Goal: Transaction & Acquisition: Purchase product/service

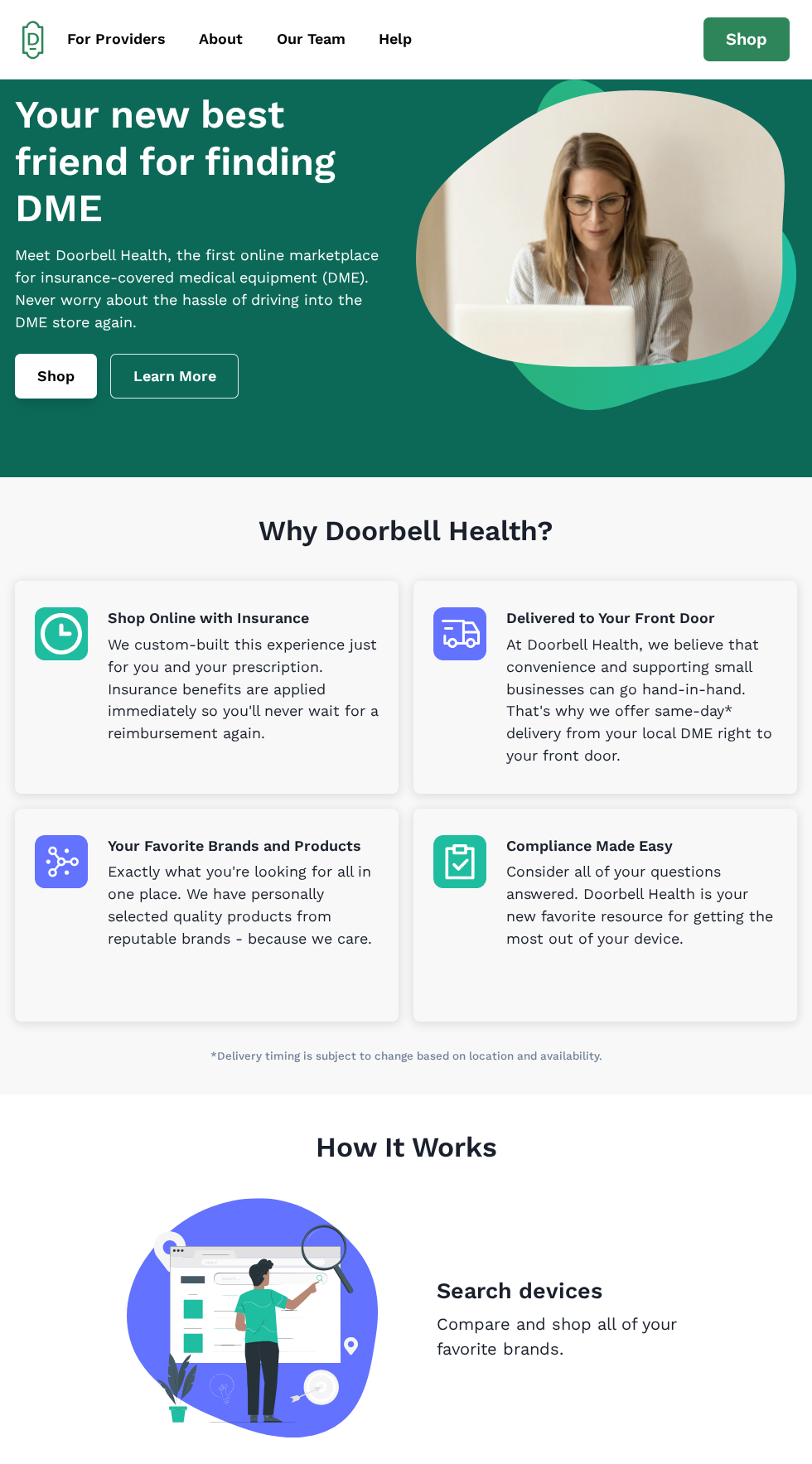
click at [36, 398] on link "Shop" at bounding box center [56, 377] width 82 height 45
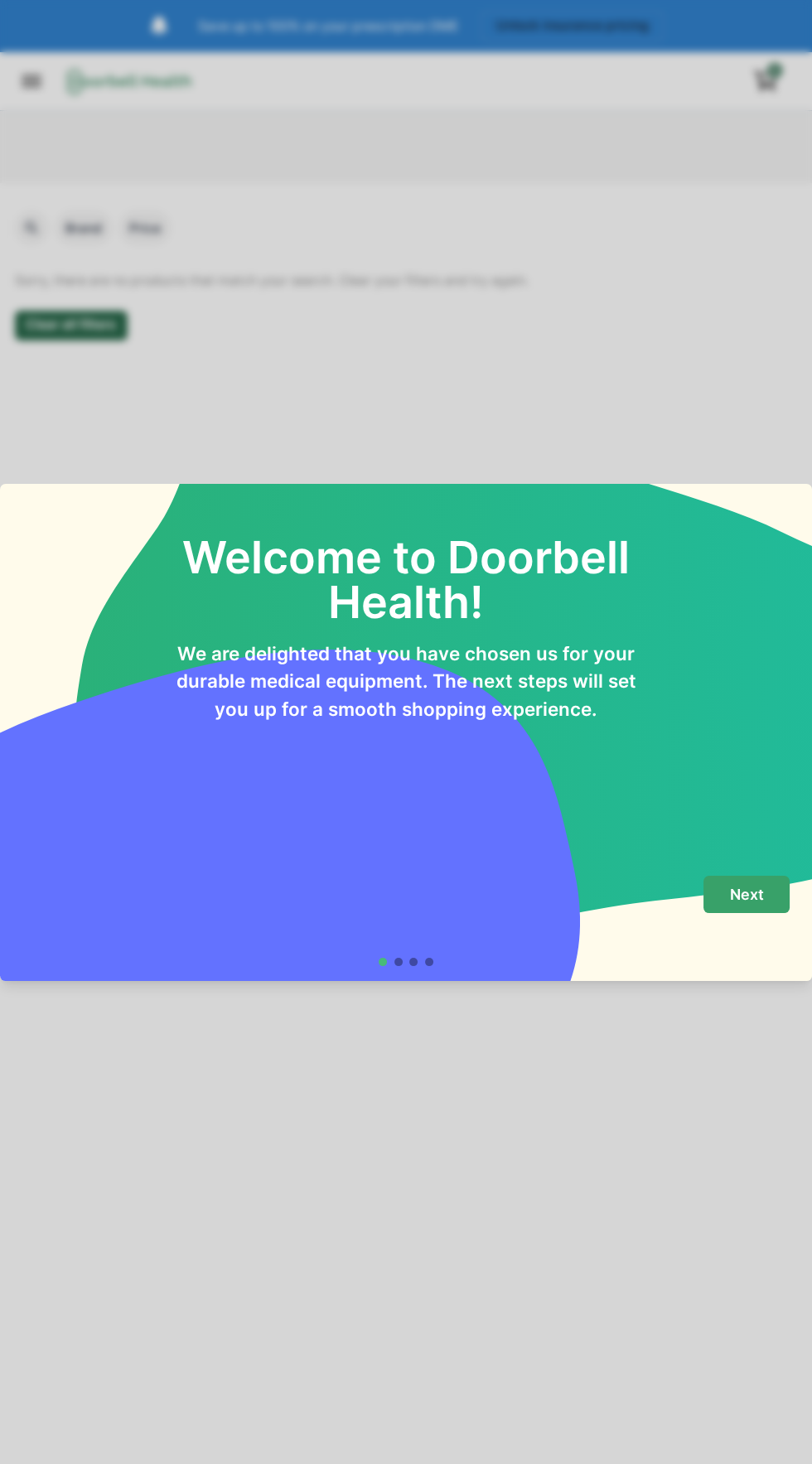
click at [755, 898] on p "Next" at bounding box center [747, 894] width 34 height 18
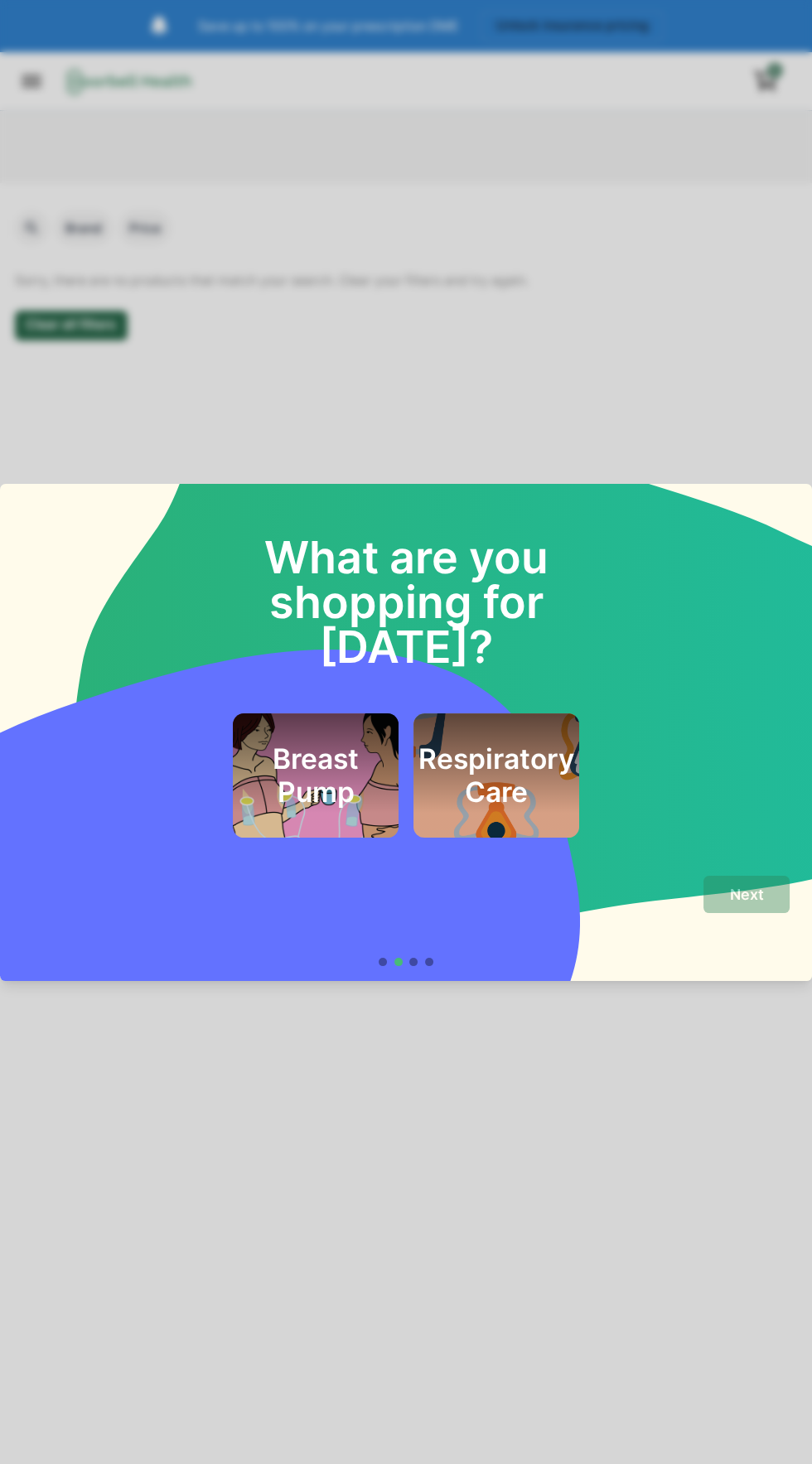
click at [561, 1119] on div "What are you shopping for [DATE]? Breast Pump Respiratory Care Next" at bounding box center [406, 732] width 812 height 1464
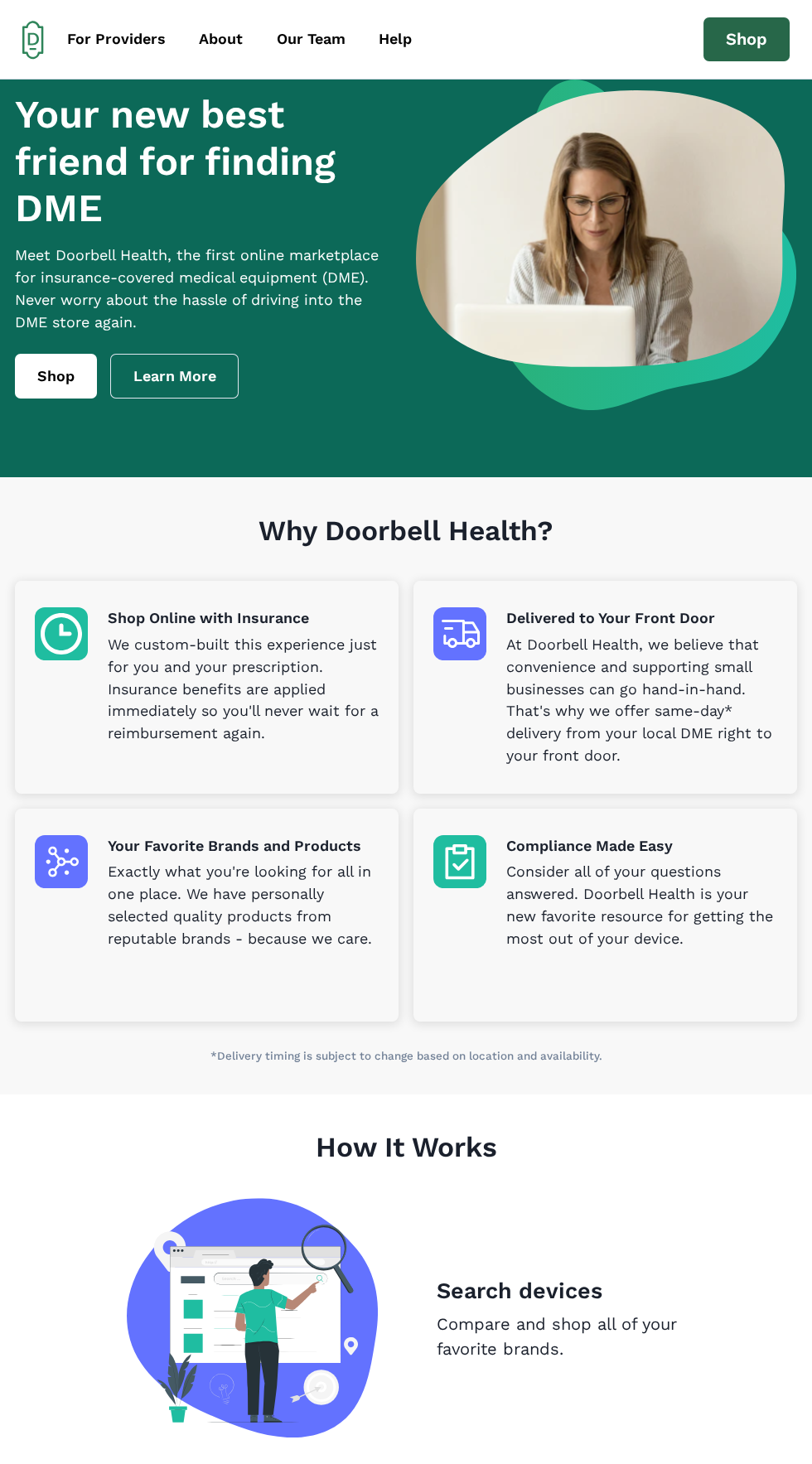
click at [764, 36] on link "Shop" at bounding box center [746, 39] width 86 height 45
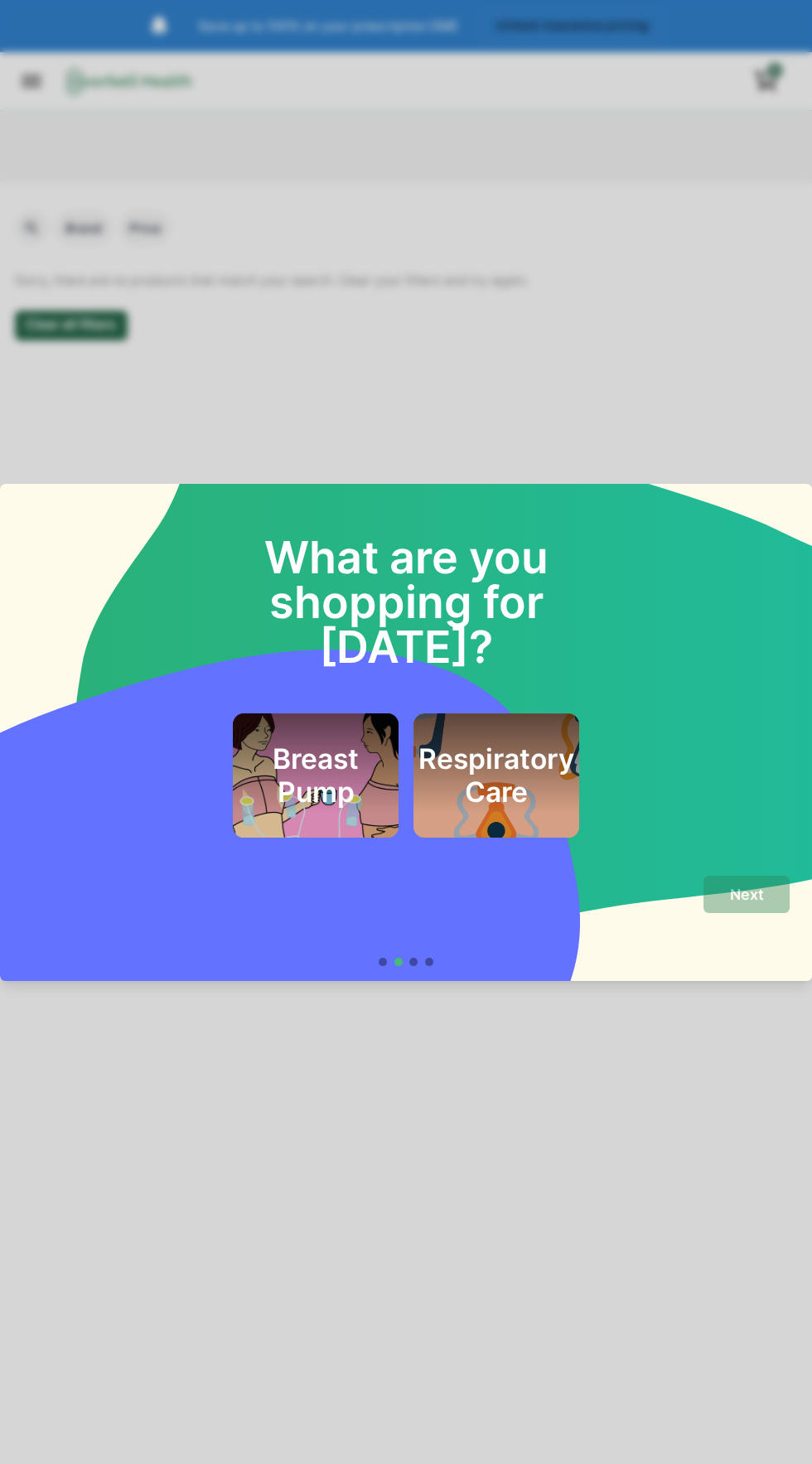
click at [619, 289] on div "What are you shopping for [DATE]? Breast Pump Respiratory Care Next" at bounding box center [406, 732] width 812 height 1464
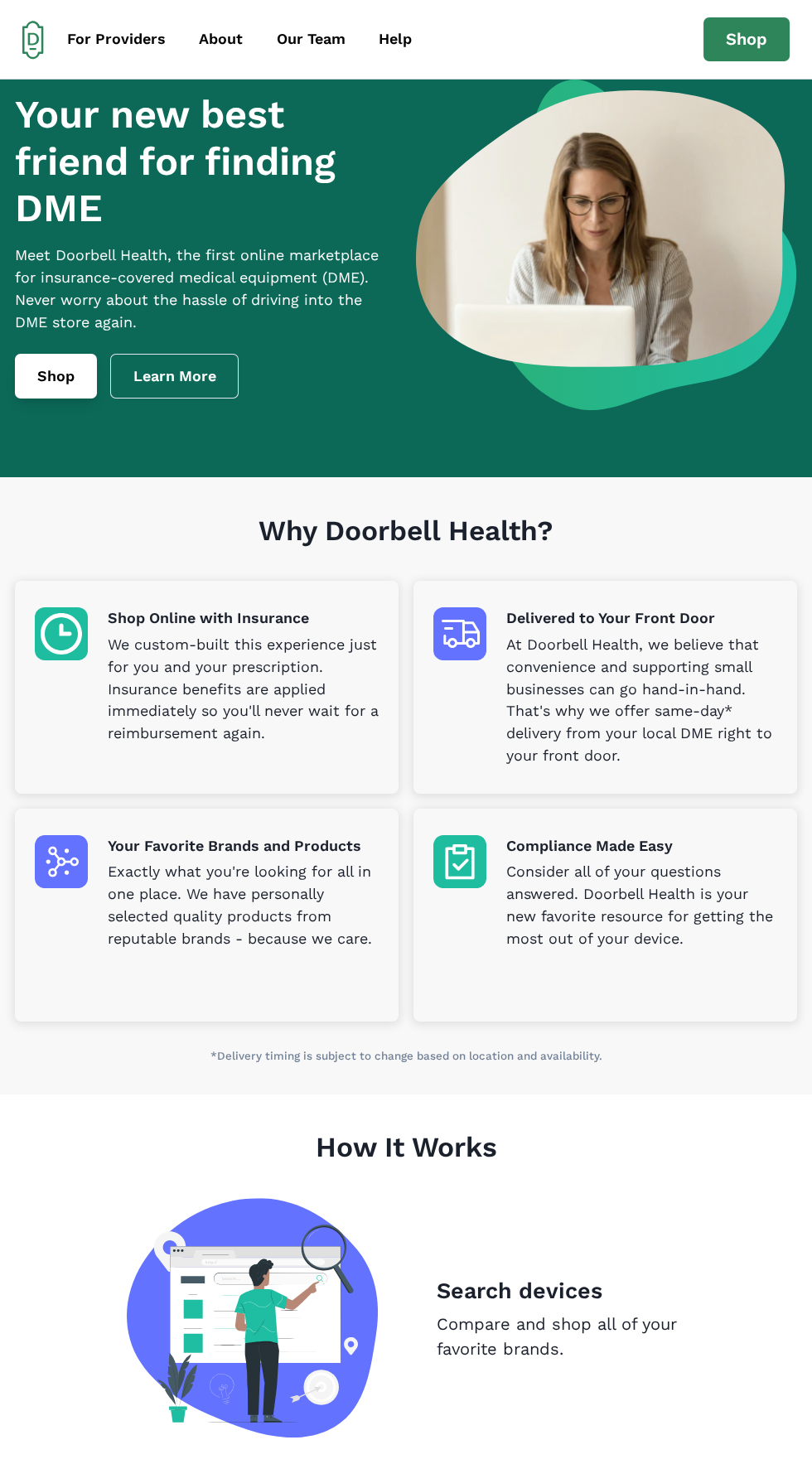
click at [58, 399] on link "Shop" at bounding box center [56, 377] width 82 height 45
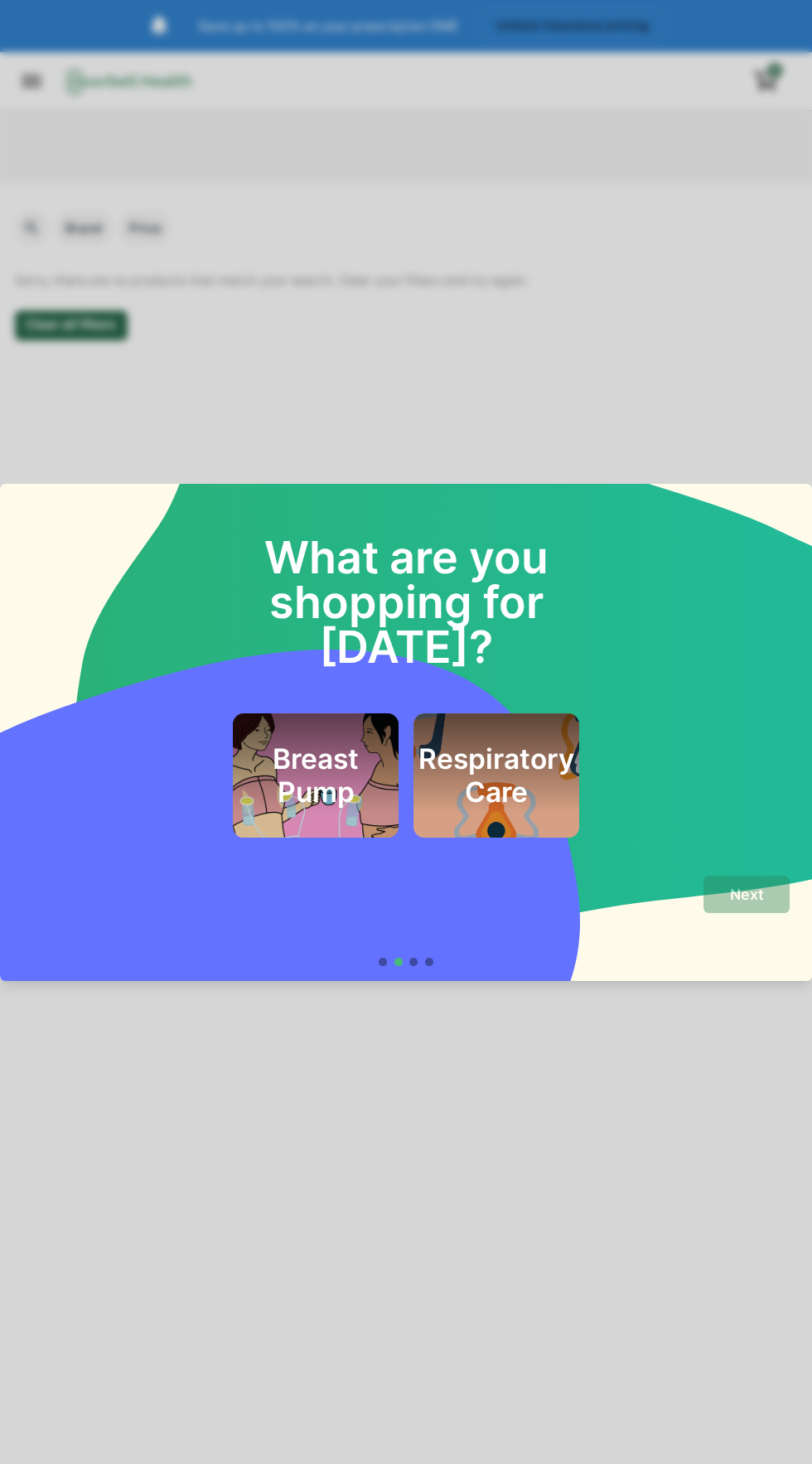
click at [429, 961] on div at bounding box center [428, 961] width 8 height 8
